Goal: Find specific page/section: Find specific page/section

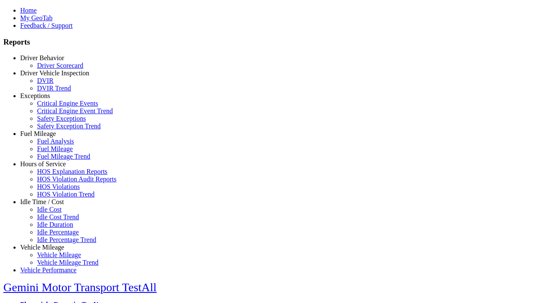
click at [48, 99] on link "Exceptions" at bounding box center [35, 95] width 30 height 7
click at [55, 107] on link "Critical Engine Events" at bounding box center [67, 103] width 61 height 7
select select
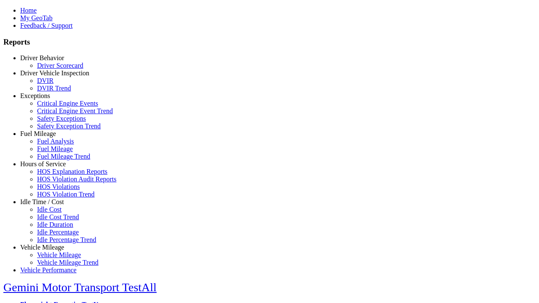
select select
